Goal: Navigation & Orientation: Understand site structure

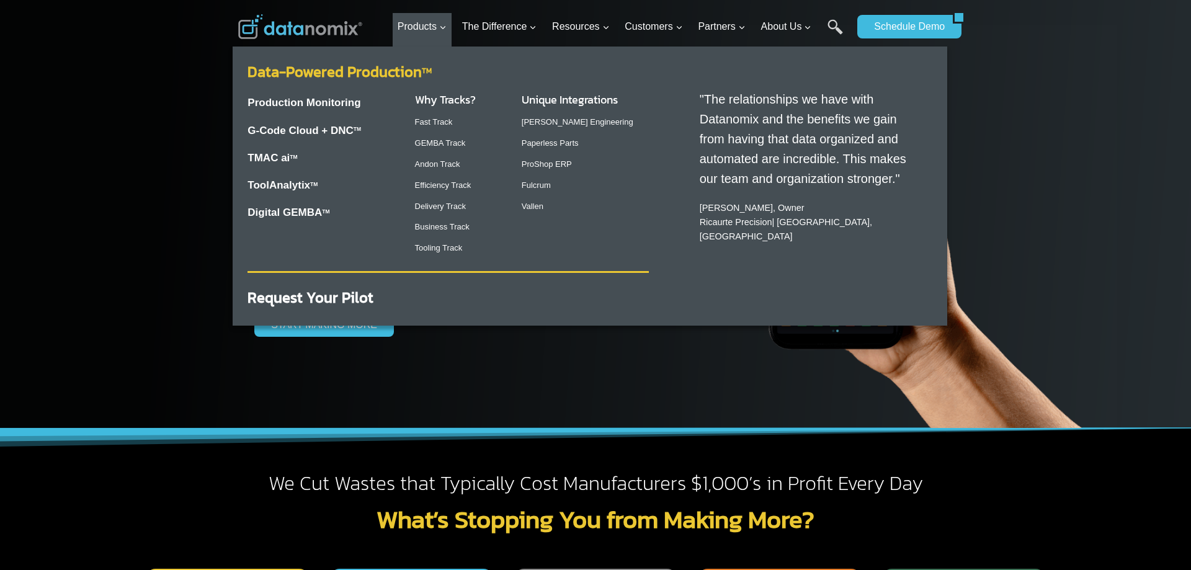
click at [408, 72] on link "Data-Powered Production TM" at bounding box center [339, 72] width 184 height 22
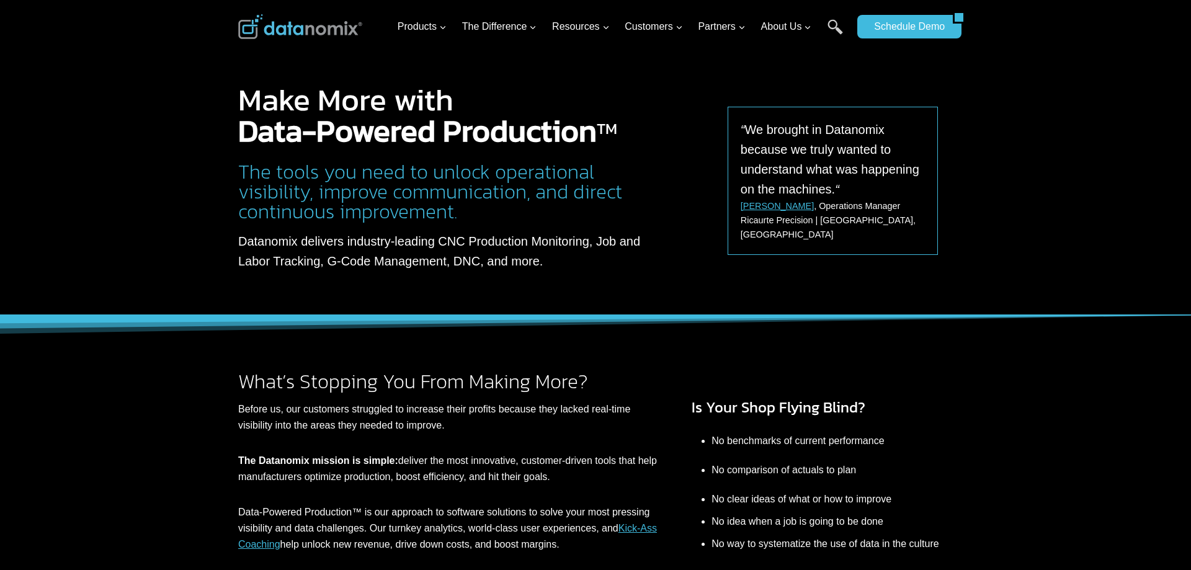
click at [340, 31] on img at bounding box center [300, 26] width 124 height 25
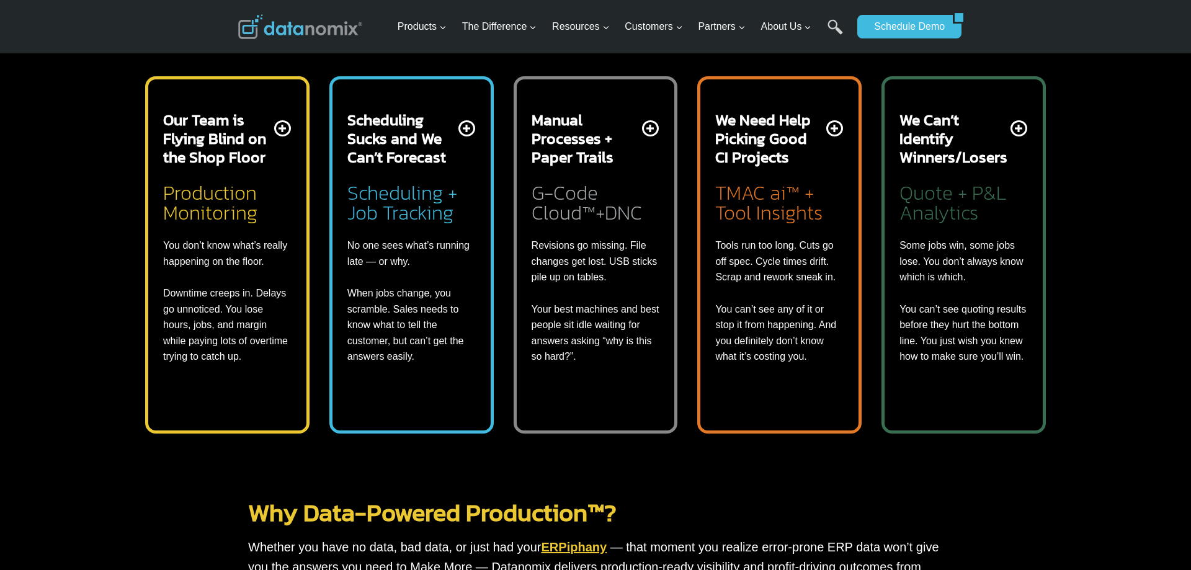
scroll to position [443, 0]
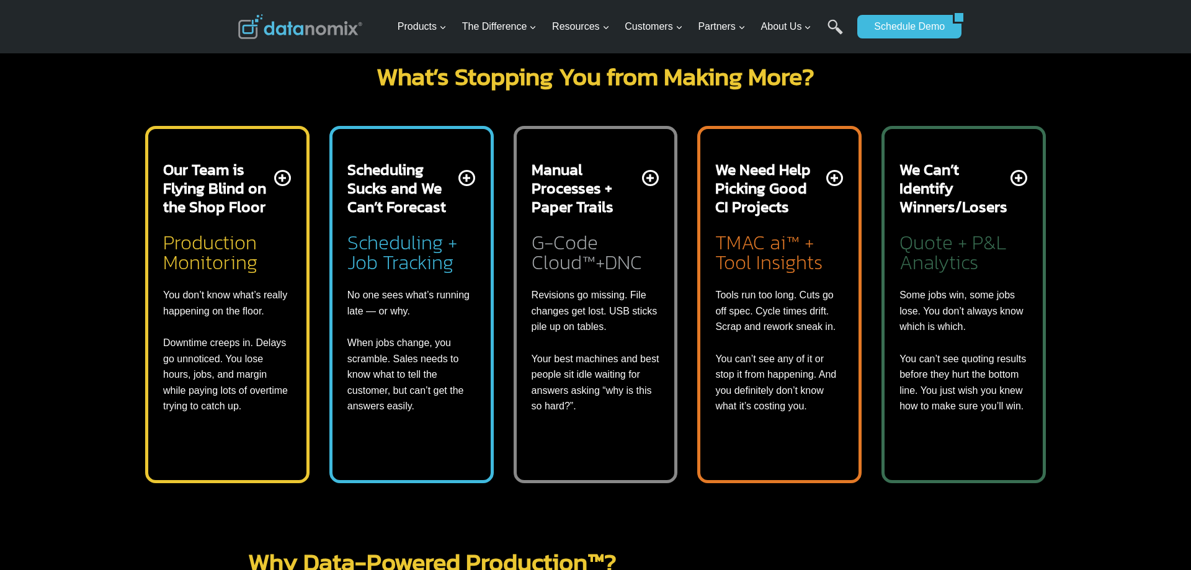
click at [648, 177] on div "Manual Processes + Paper Trails G-Code Cloud™+DNC Revisions go missing. File ch…" at bounding box center [596, 287] width 128 height 254
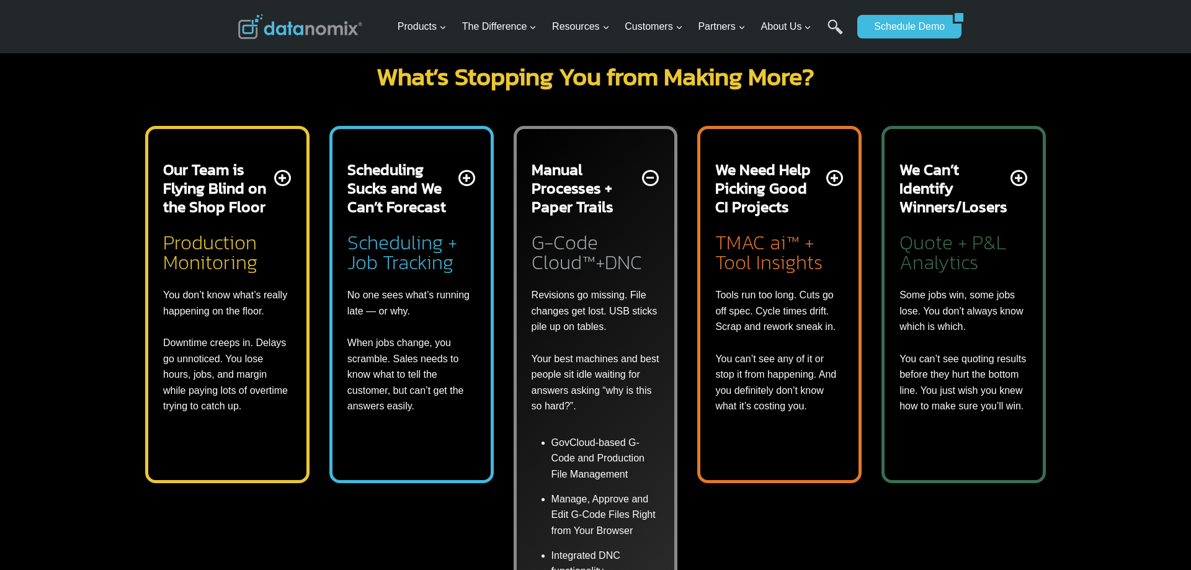
click at [648, 177] on div "Manual Processes + Paper Trails G-Code Cloud™+DNC Revisions go missing. File ch…" at bounding box center [596, 287] width 128 height 254
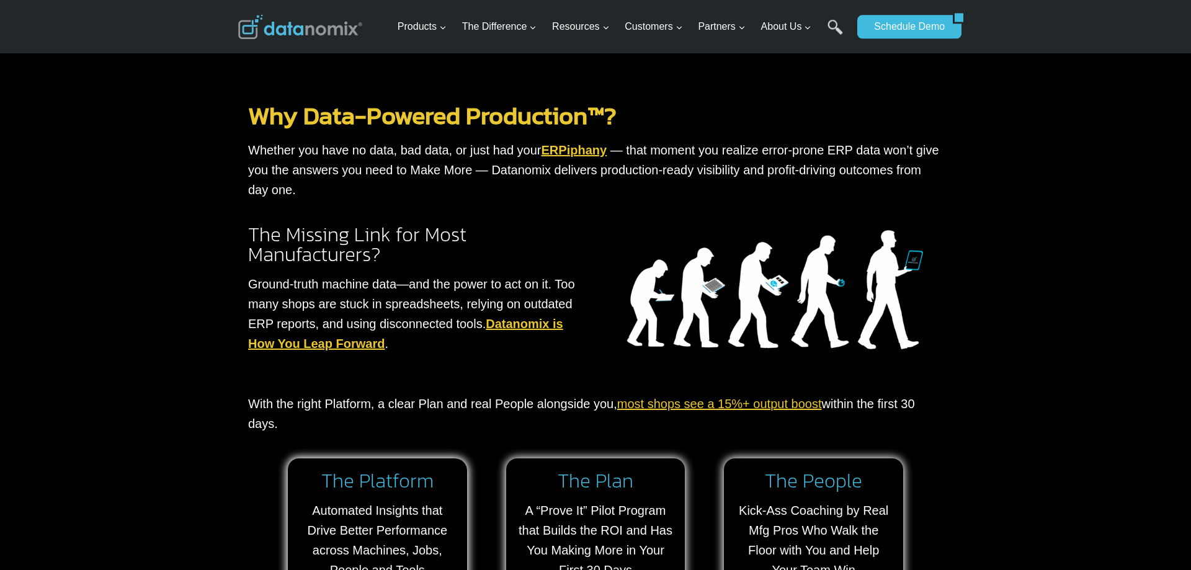
scroll to position [886, 0]
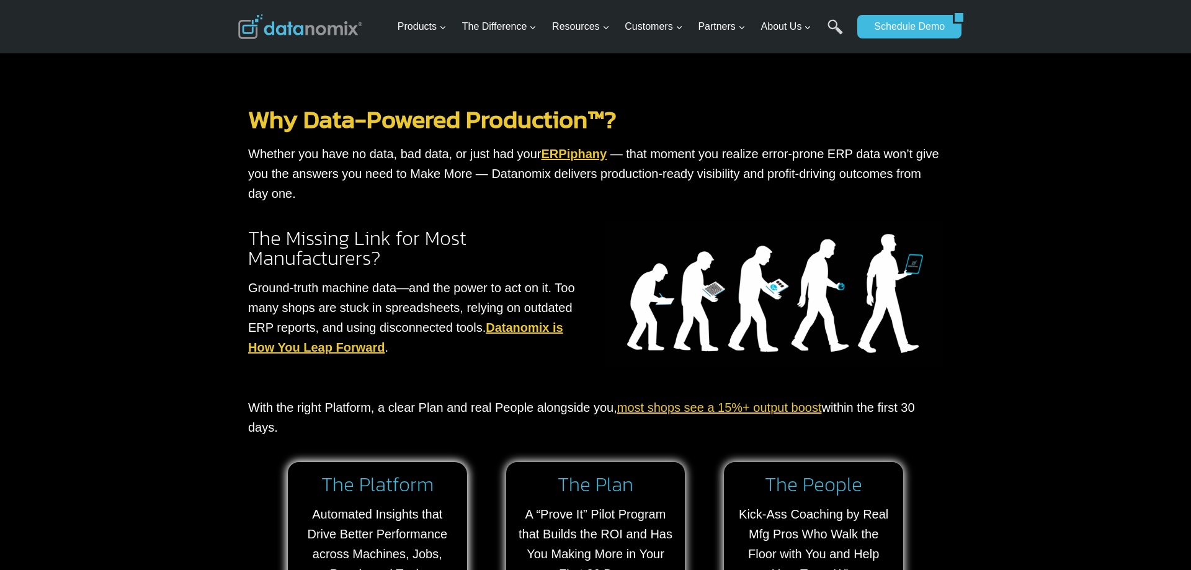
click at [306, 19] on img at bounding box center [300, 26] width 124 height 25
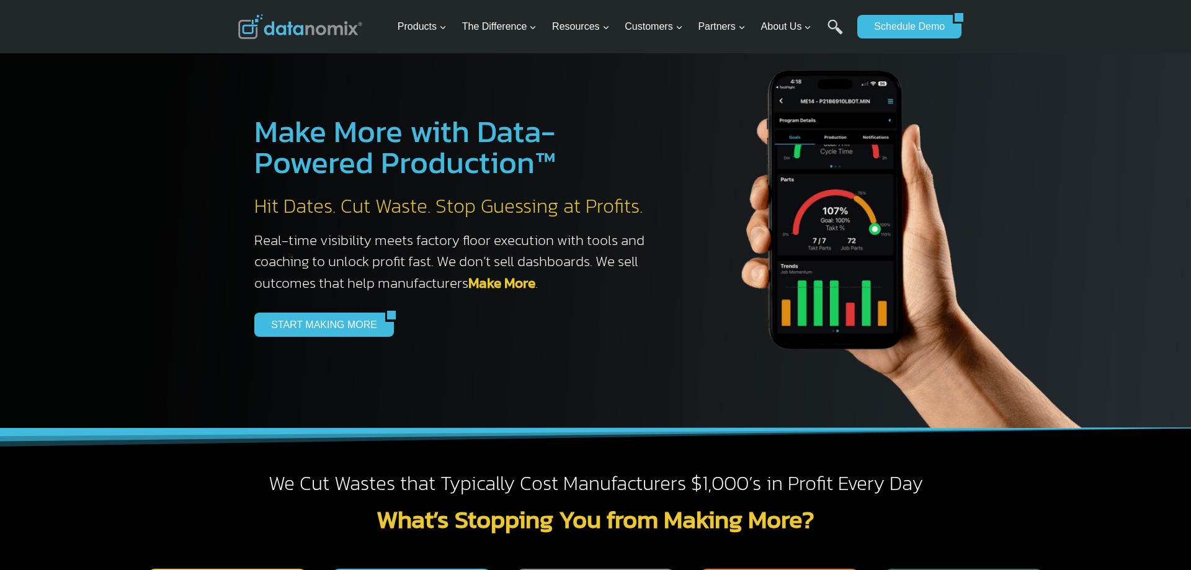
scroll to position [380, 0]
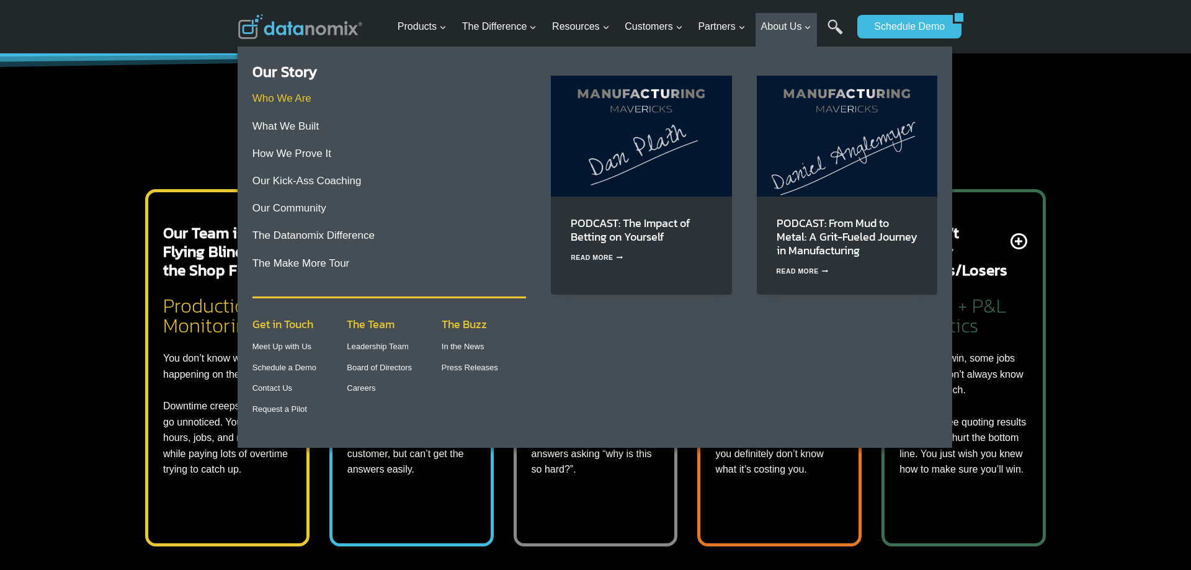
click at [292, 96] on link "Who We Are" at bounding box center [281, 98] width 59 height 12
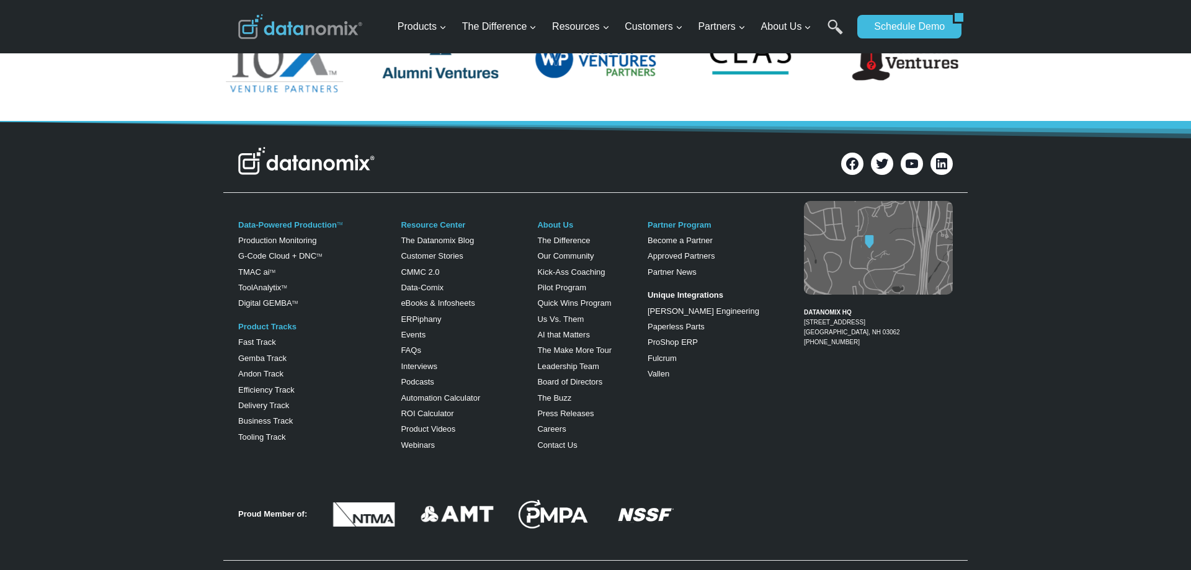
scroll to position [2634, 0]
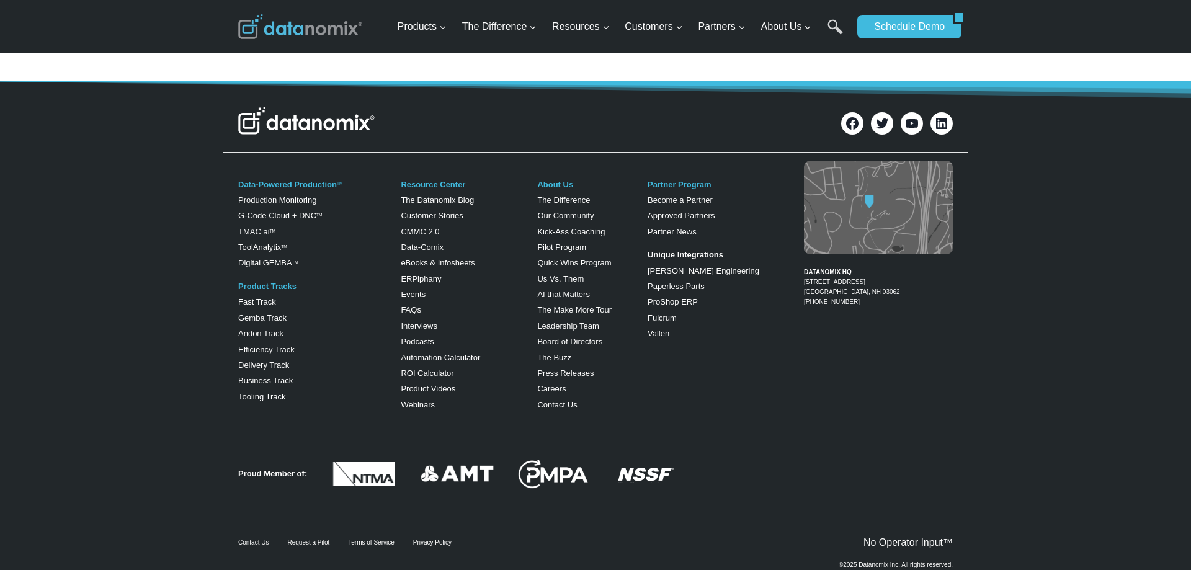
click at [847, 184] on img at bounding box center [878, 208] width 149 height 94
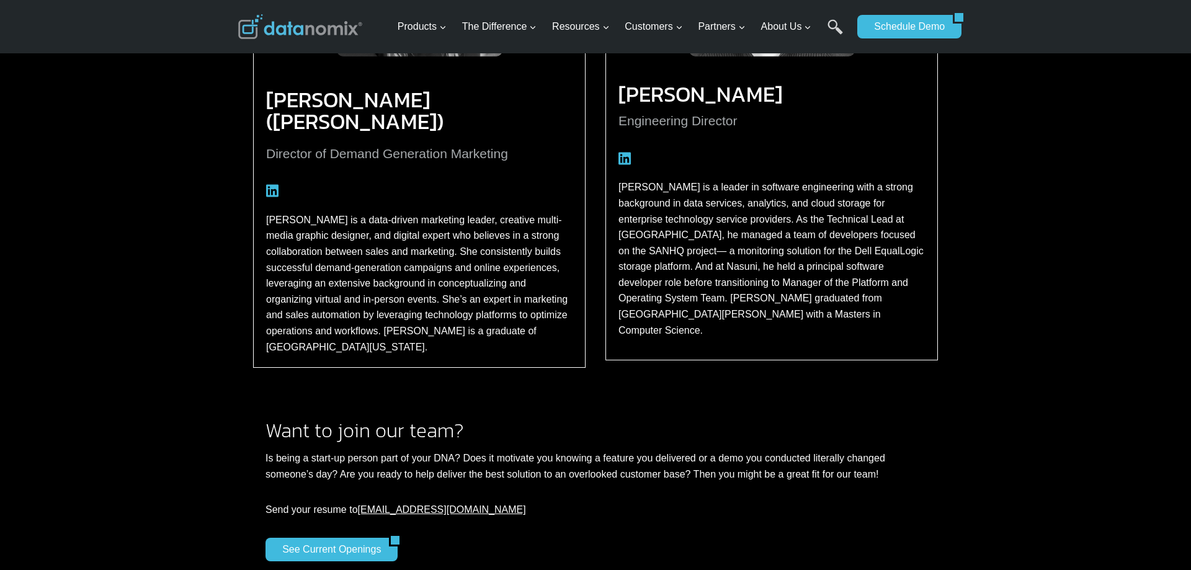
scroll to position [1495, 0]
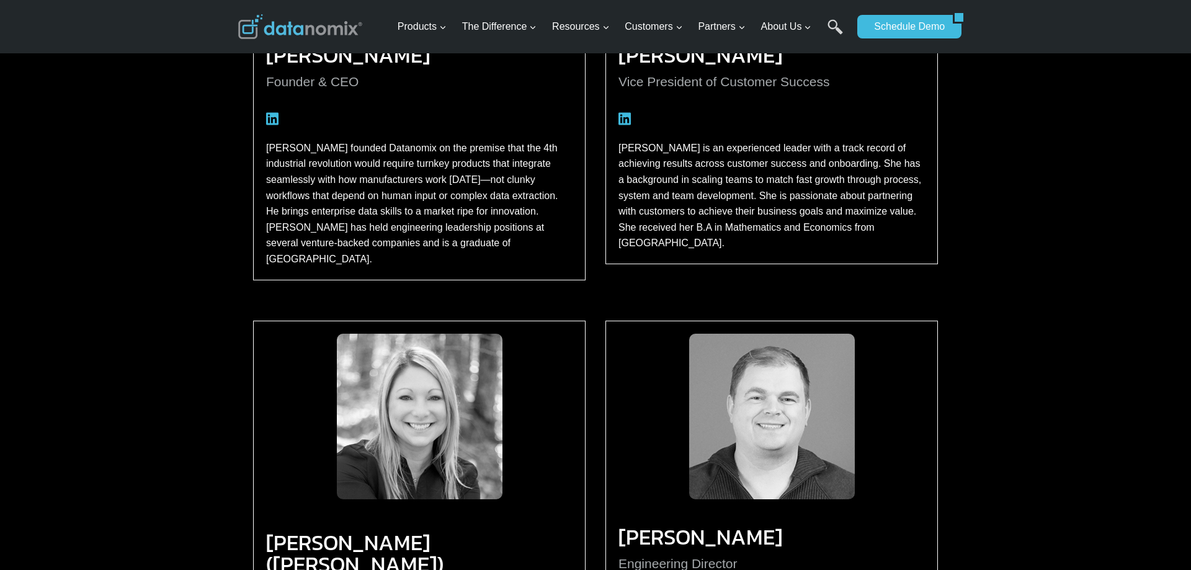
click at [301, 26] on img at bounding box center [300, 26] width 124 height 25
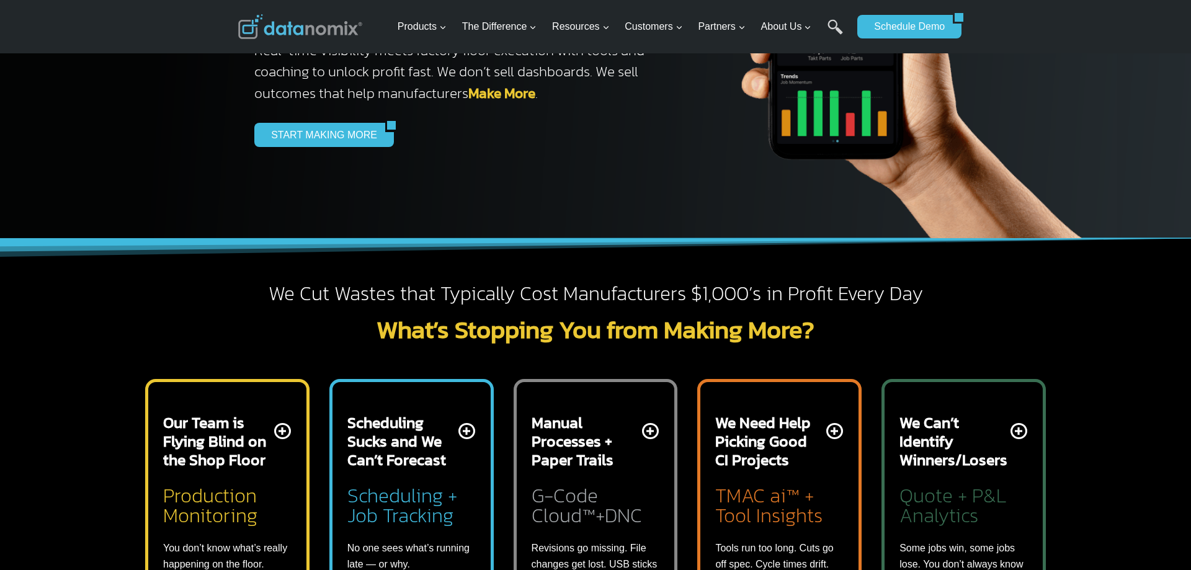
scroll to position [443, 0]
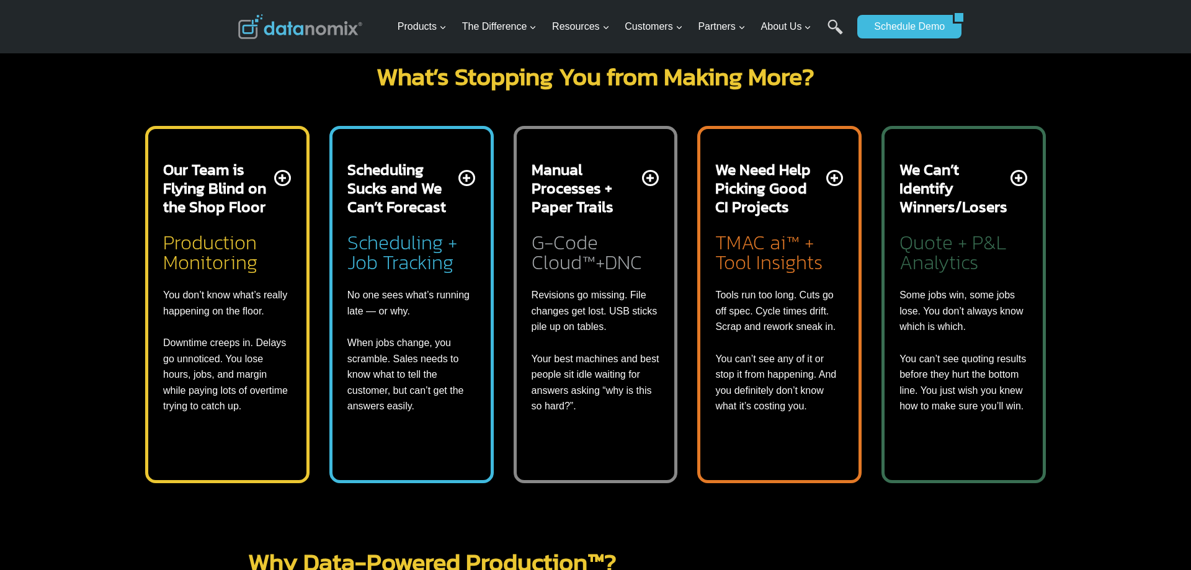
click at [467, 179] on div "Scheduling Sucks and We Can’t Forecast Scheduling + Job Tracking No one sees wh…" at bounding box center [411, 287] width 128 height 254
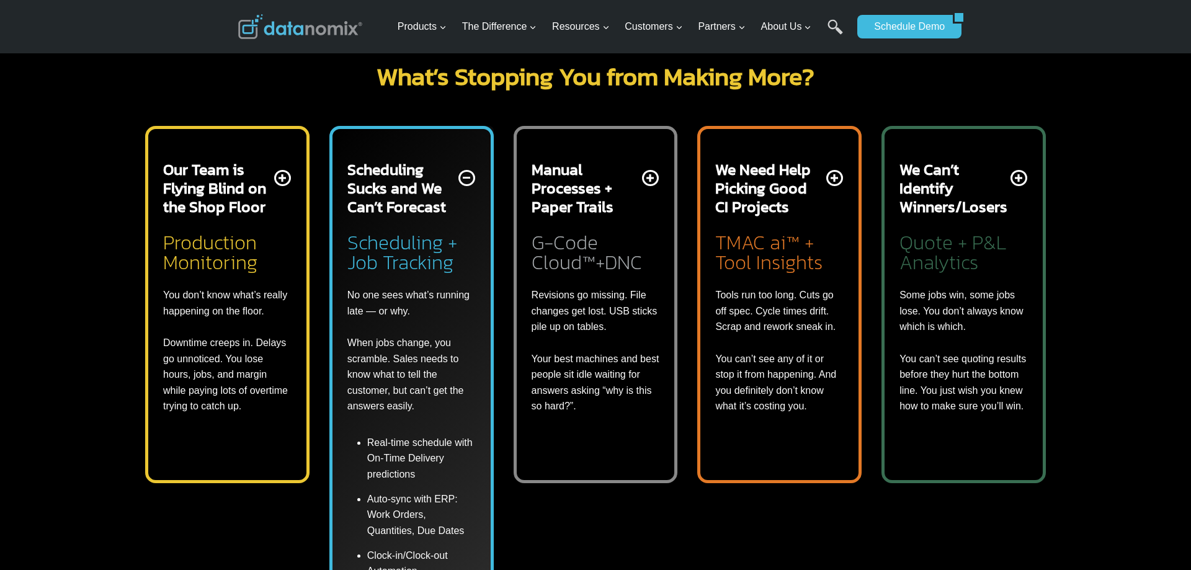
click at [466, 178] on div "Scheduling Sucks and We Can’t Forecast Scheduling + Job Tracking No one sees wh…" at bounding box center [411, 287] width 128 height 254
